Goal: Task Accomplishment & Management: Manage account settings

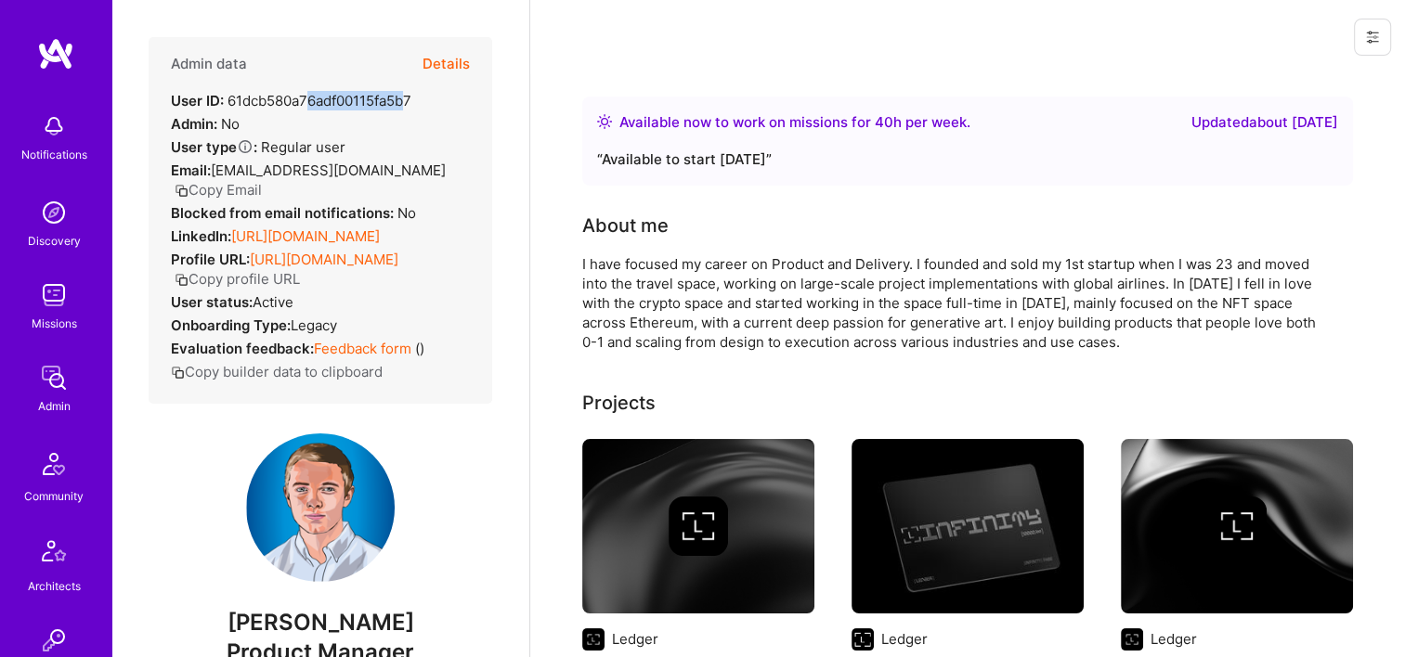
drag, startPoint x: 411, startPoint y: 102, endPoint x: 310, endPoint y: 104, distance: 101.2
click at [310, 104] on div "User ID: 61dcb580a76adf00115fa5b7" at bounding box center [291, 100] width 240 height 19
drag, startPoint x: 310, startPoint y: 104, endPoint x: 409, endPoint y: 115, distance: 99.0
click at [409, 115] on div "Admin data Details User ID: 61dcb580a76adf00115fa5b7 Admin: No User type Regula…" at bounding box center [321, 220] width 344 height 367
click at [413, 111] on div "Admin data Details User ID: 61dcb580a76adf00115fa5b7 Admin: No User type Regula…" at bounding box center [321, 220] width 344 height 367
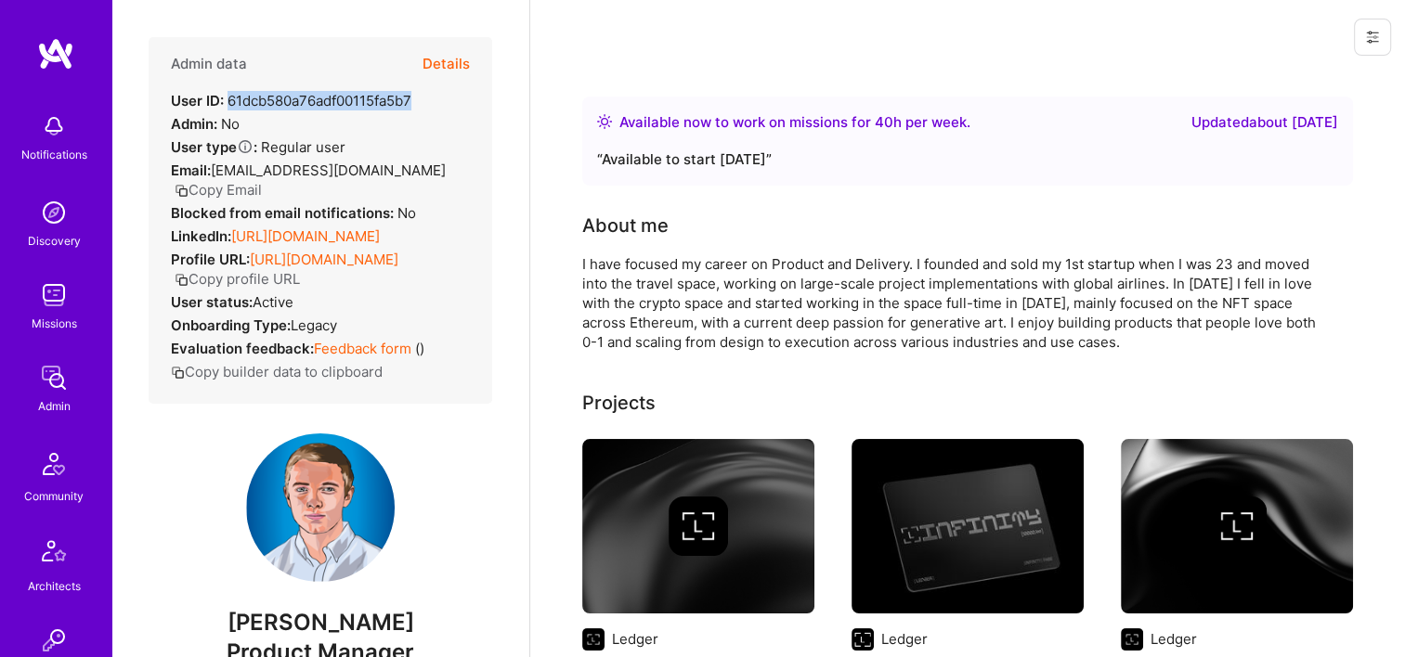
drag, startPoint x: 414, startPoint y: 104, endPoint x: 228, endPoint y: 98, distance: 185.8
click at [228, 98] on div "User ID: 61dcb580a76adf00115fa5b7" at bounding box center [291, 100] width 240 height 19
copy div "61dcb580a76adf00115fa5b7"
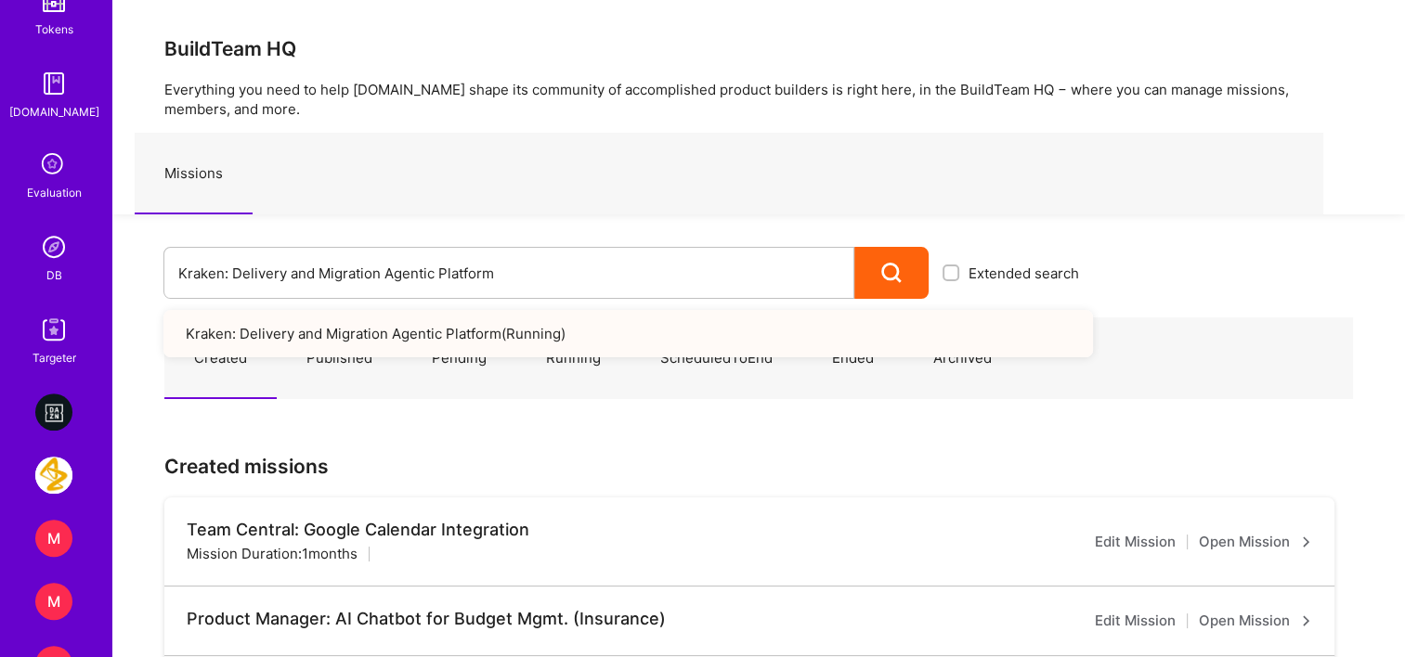
scroll to position [743, 0]
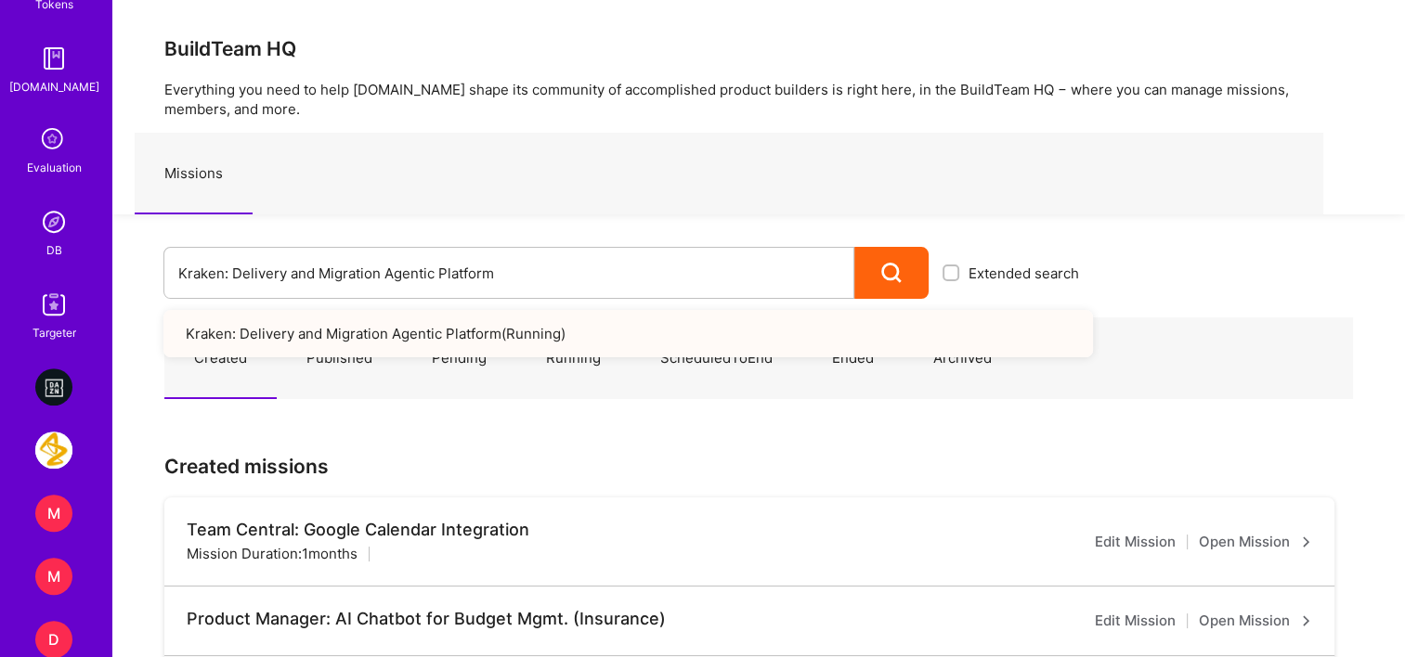
click at [48, 212] on img at bounding box center [53, 221] width 37 height 37
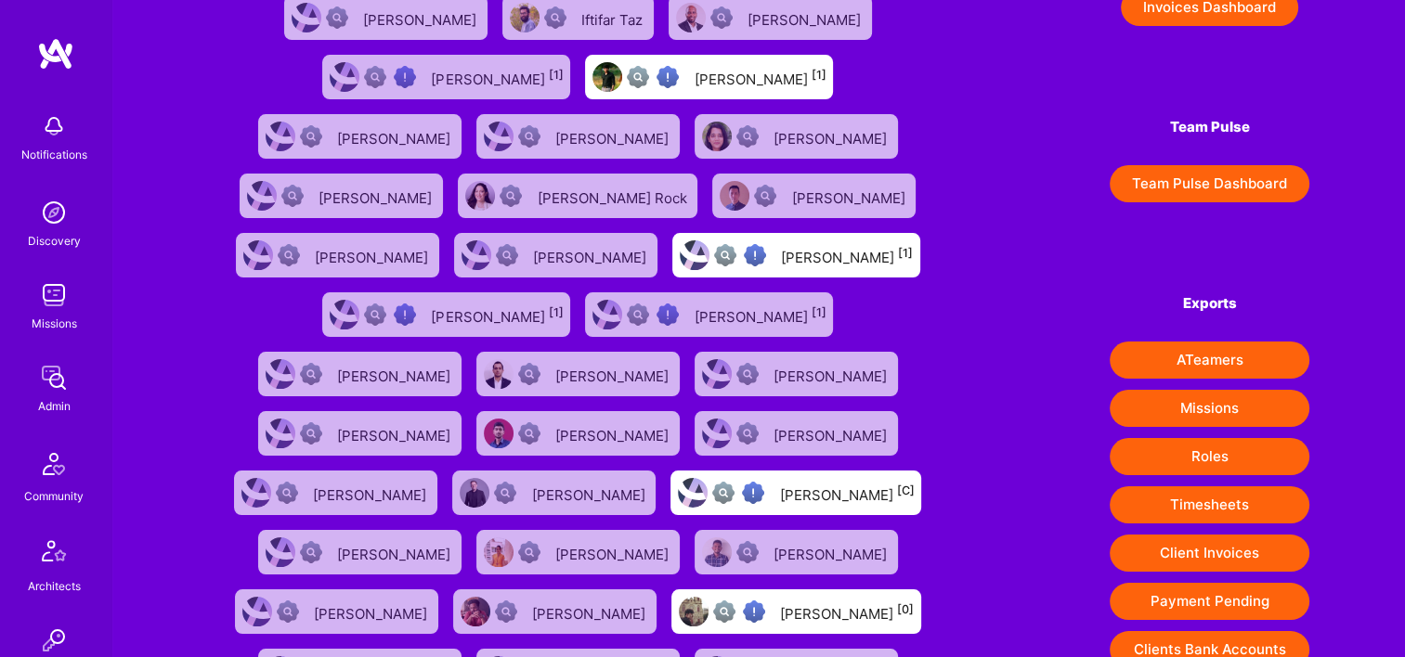
scroll to position [371, 0]
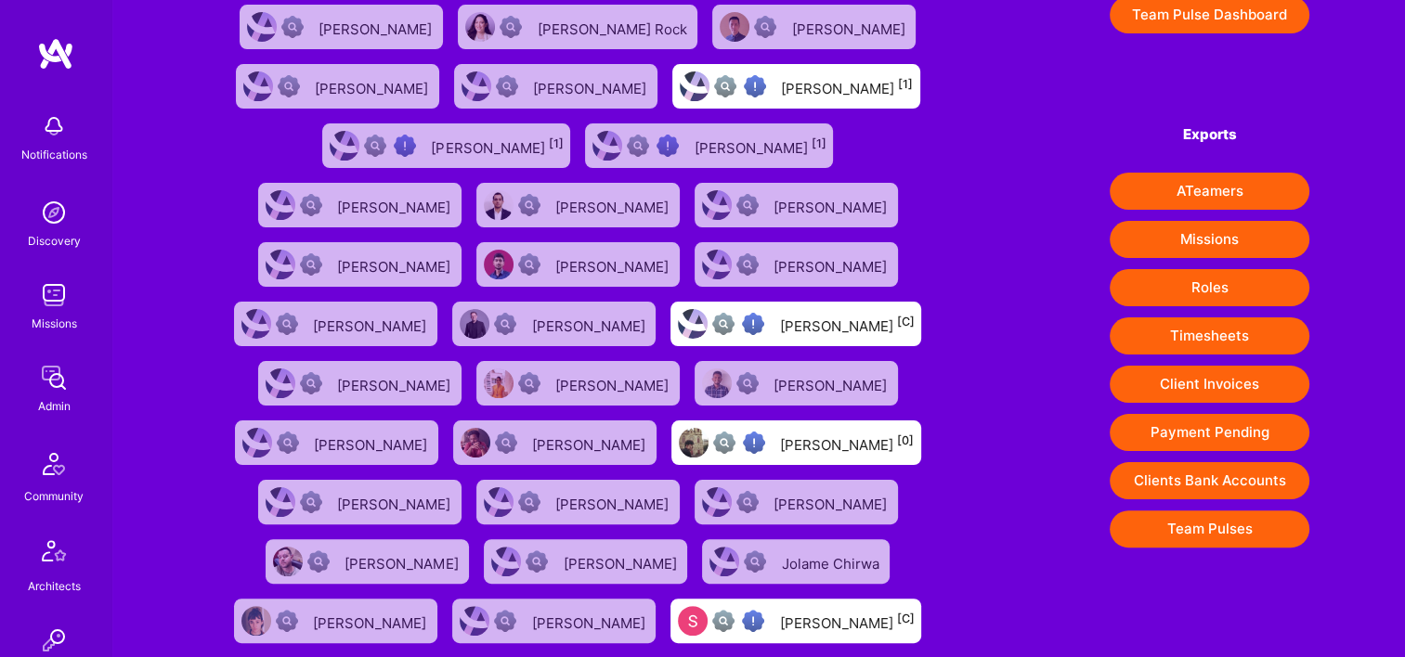
click at [1200, 334] on button "Timesheets" at bounding box center [1209, 336] width 200 height 37
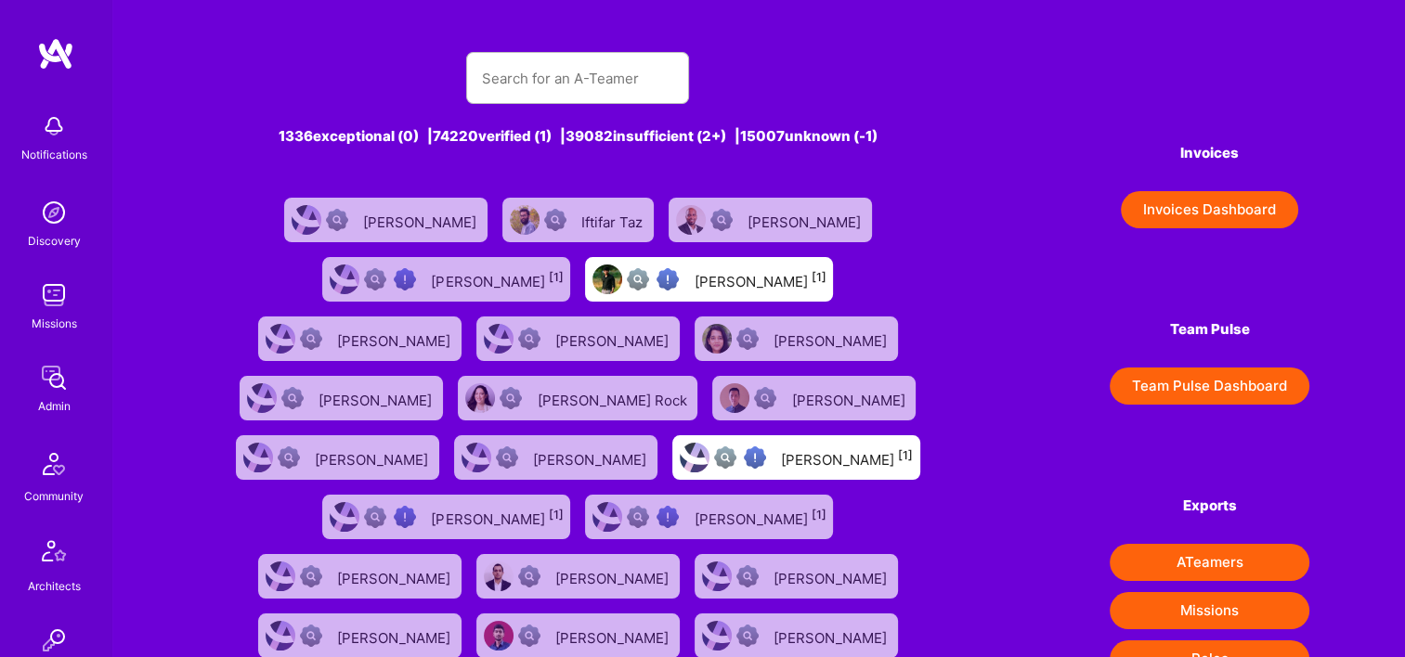
click at [525, 102] on div at bounding box center [577, 78] width 223 height 52
drag, startPoint x: 525, startPoint y: 102, endPoint x: 529, endPoint y: 82, distance: 20.8
paste input "Olivier Boulais"
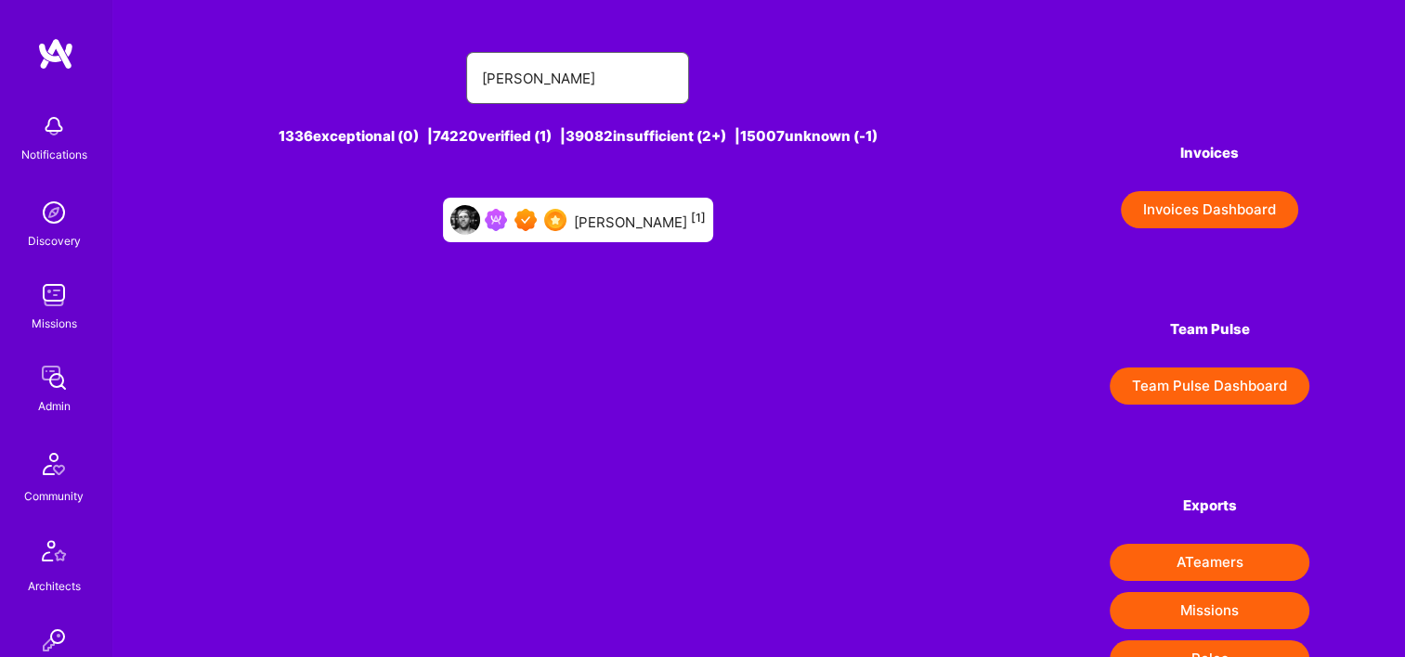
type input "Olivier Boulais"
click at [575, 198] on div "Olivier Boulais [1]" at bounding box center [578, 220] width 270 height 45
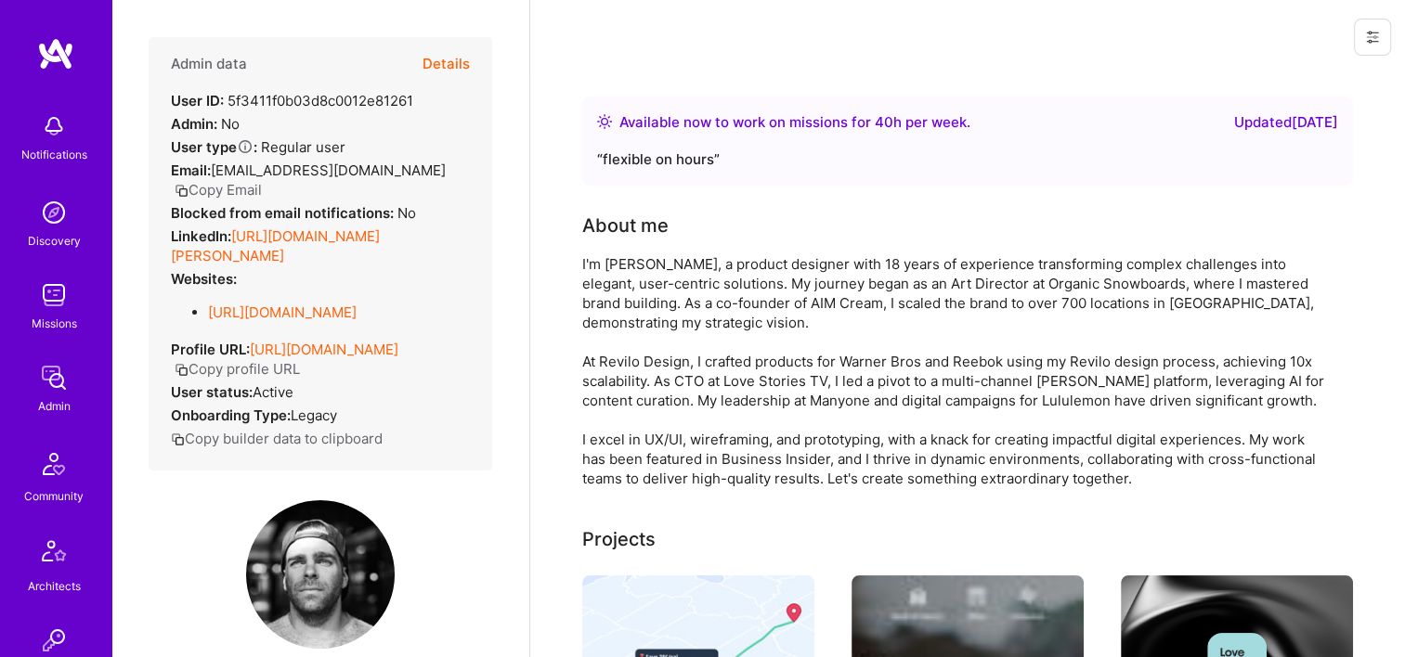
click at [455, 66] on button "Details" at bounding box center [445, 64] width 47 height 54
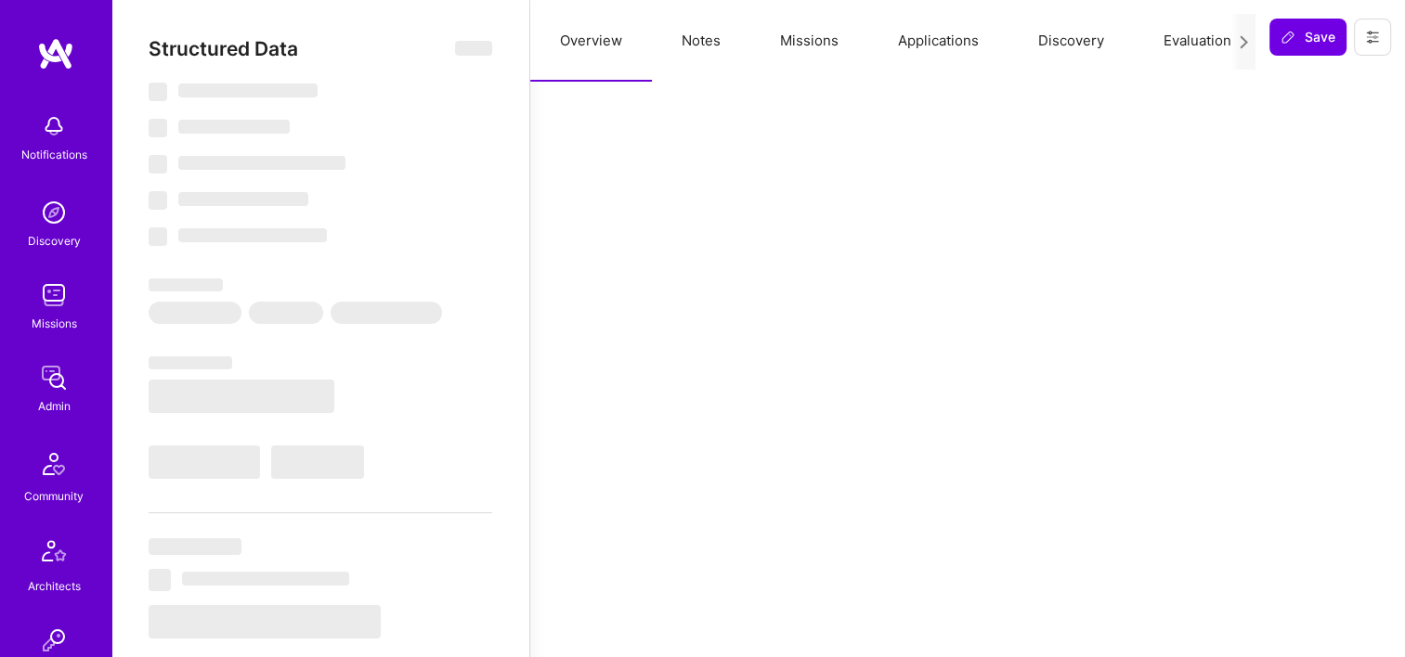
click at [817, 45] on button "Missions" at bounding box center [809, 41] width 118 height 82
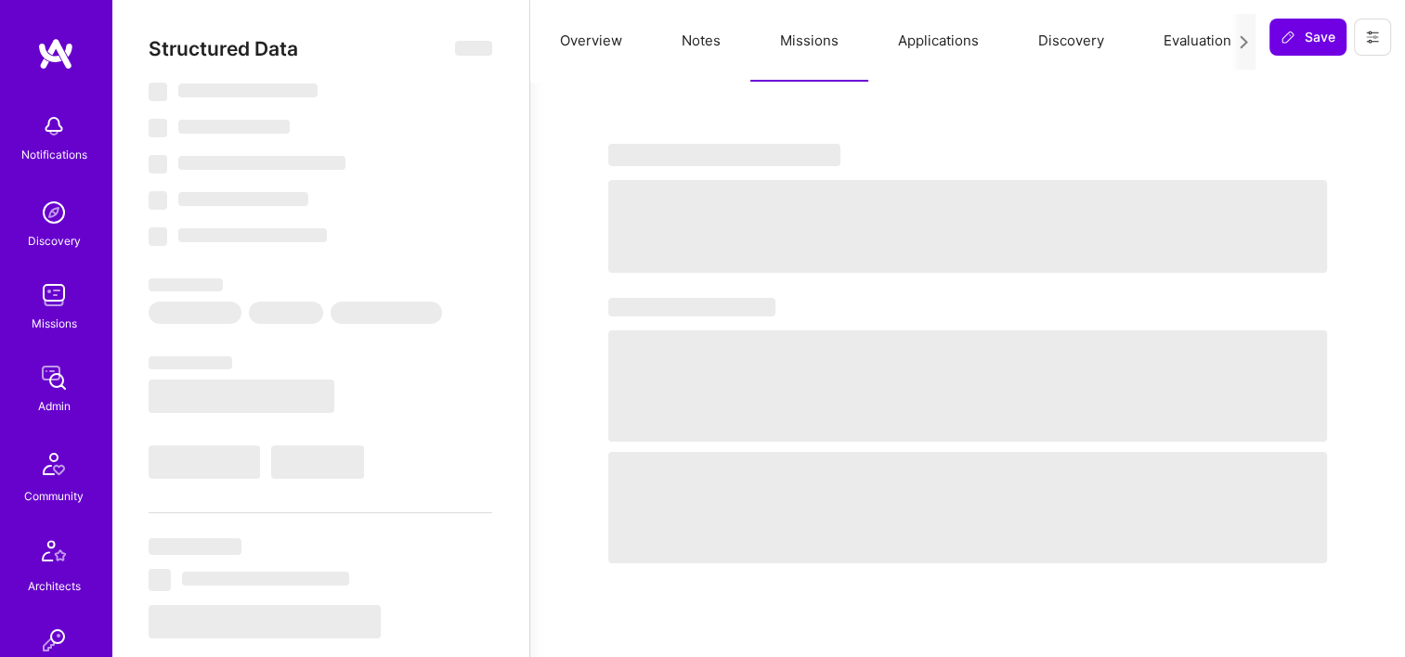
type textarea "x"
select select "Right Now"
select select "7"
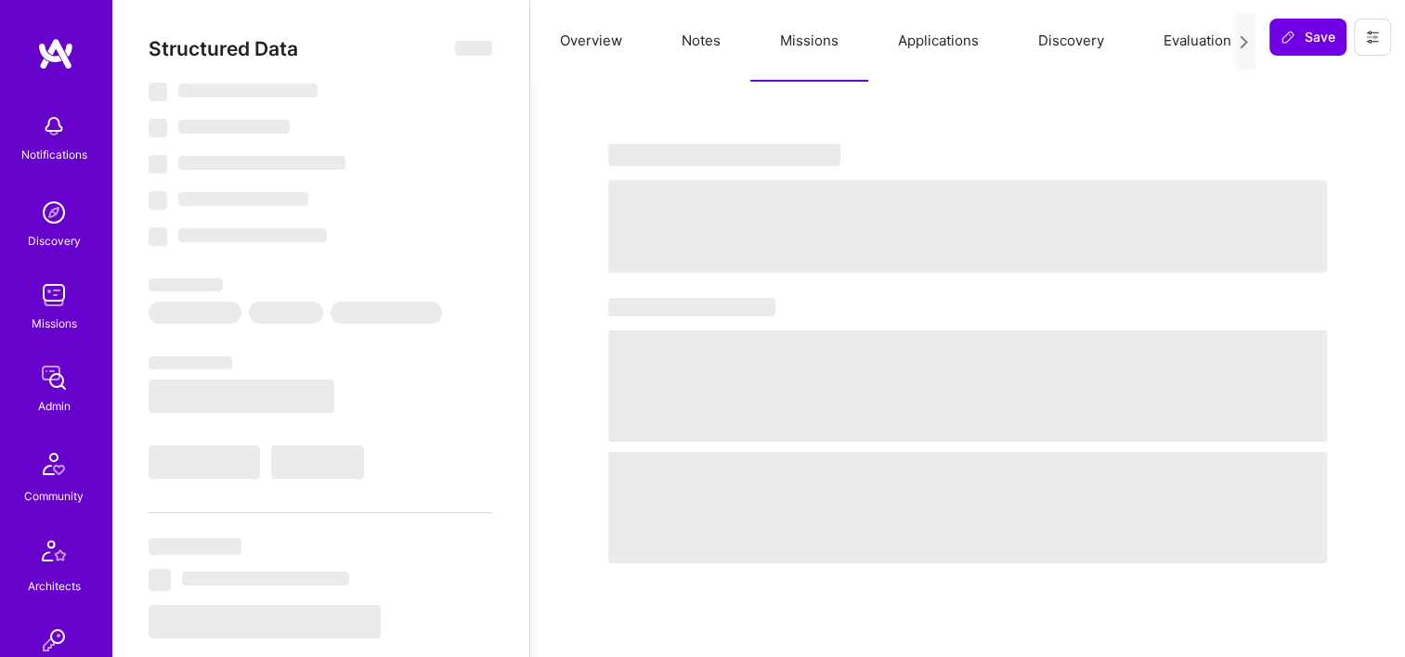
select select "7"
select select "CA"
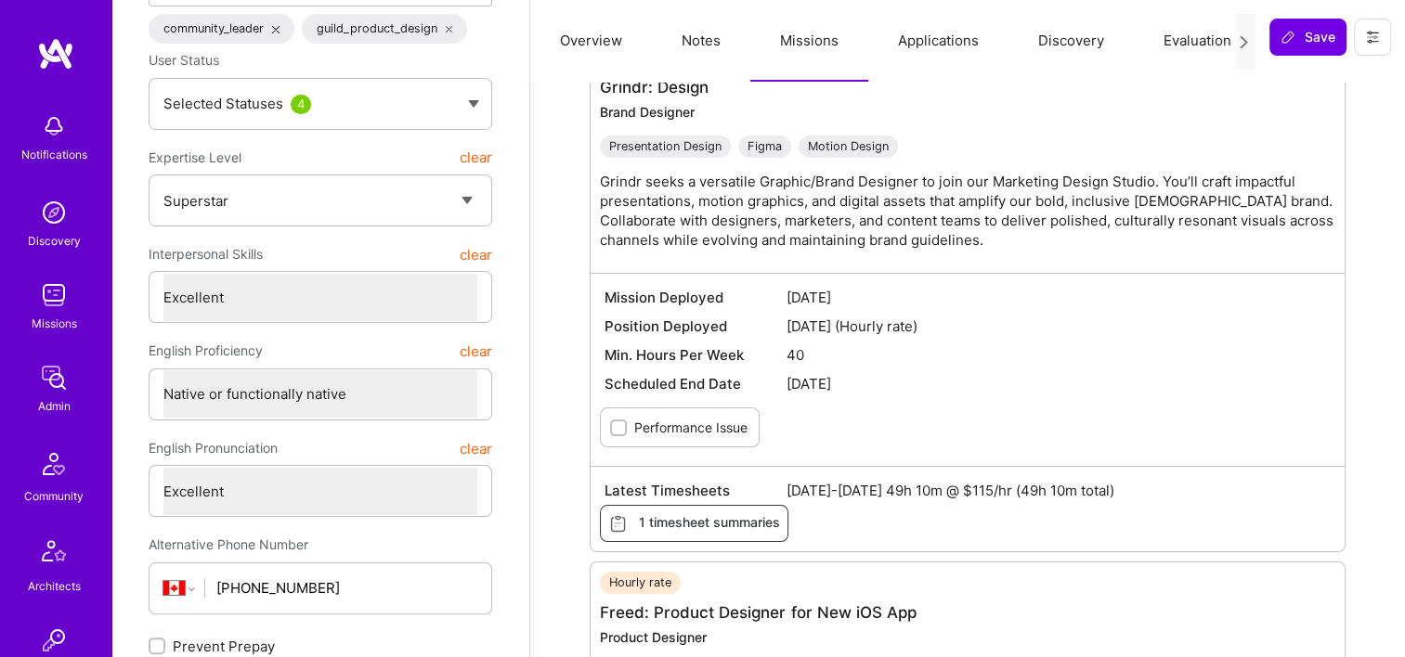
scroll to position [186, 0]
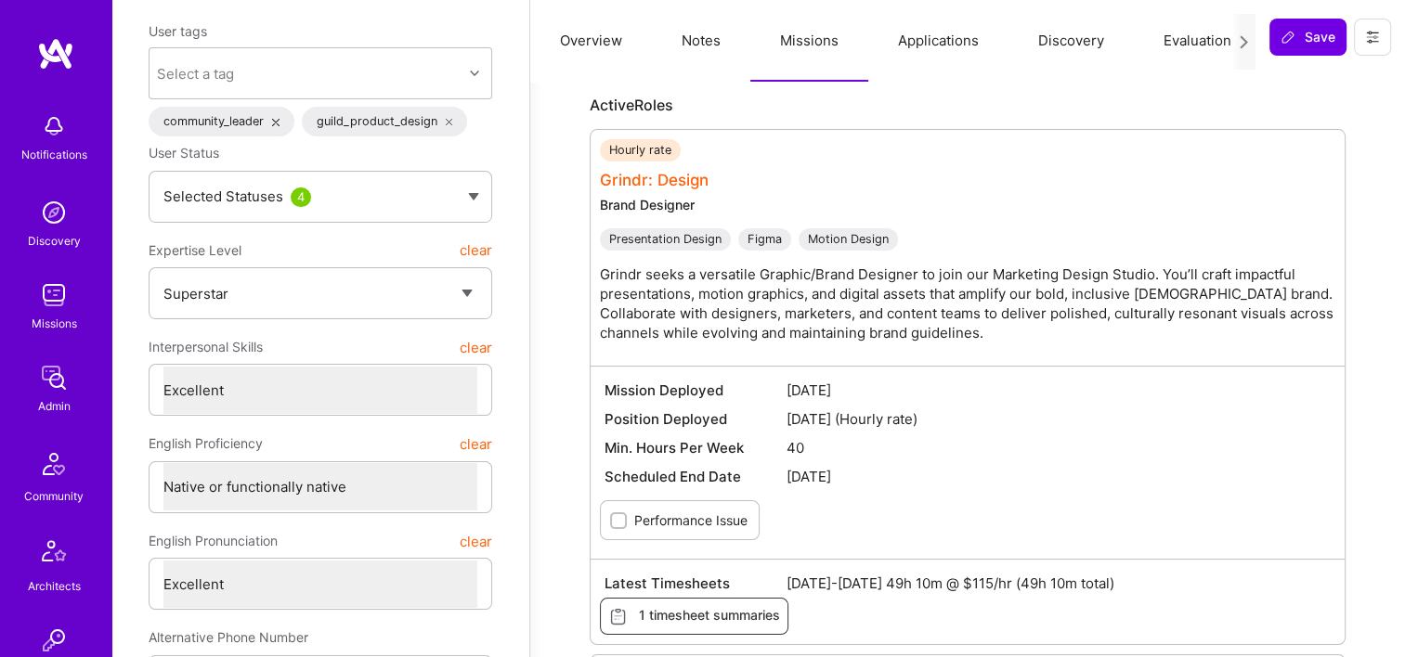
click at [683, 188] on link "Grindr: Design" at bounding box center [654, 180] width 109 height 19
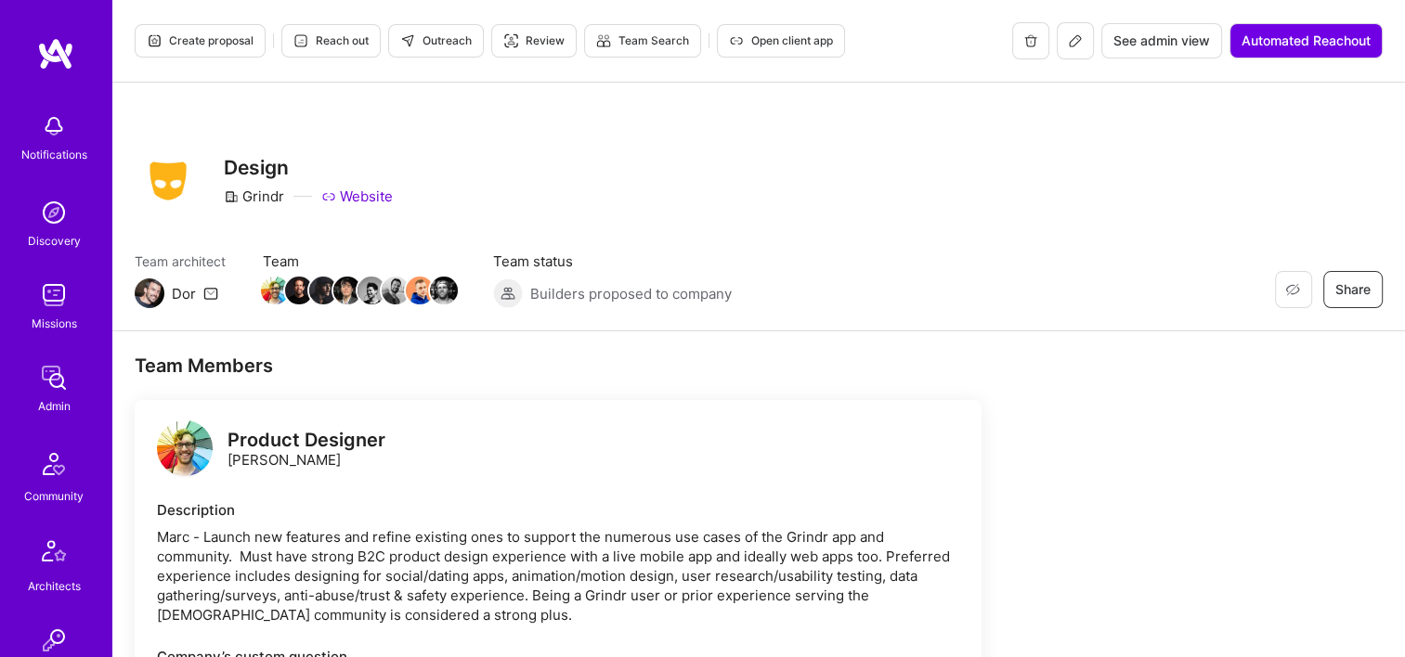
click at [776, 211] on div "Restore Not Interested Share Design Grindr Website" at bounding box center [759, 181] width 1248 height 67
click at [1151, 37] on span "See admin view" at bounding box center [1161, 41] width 97 height 19
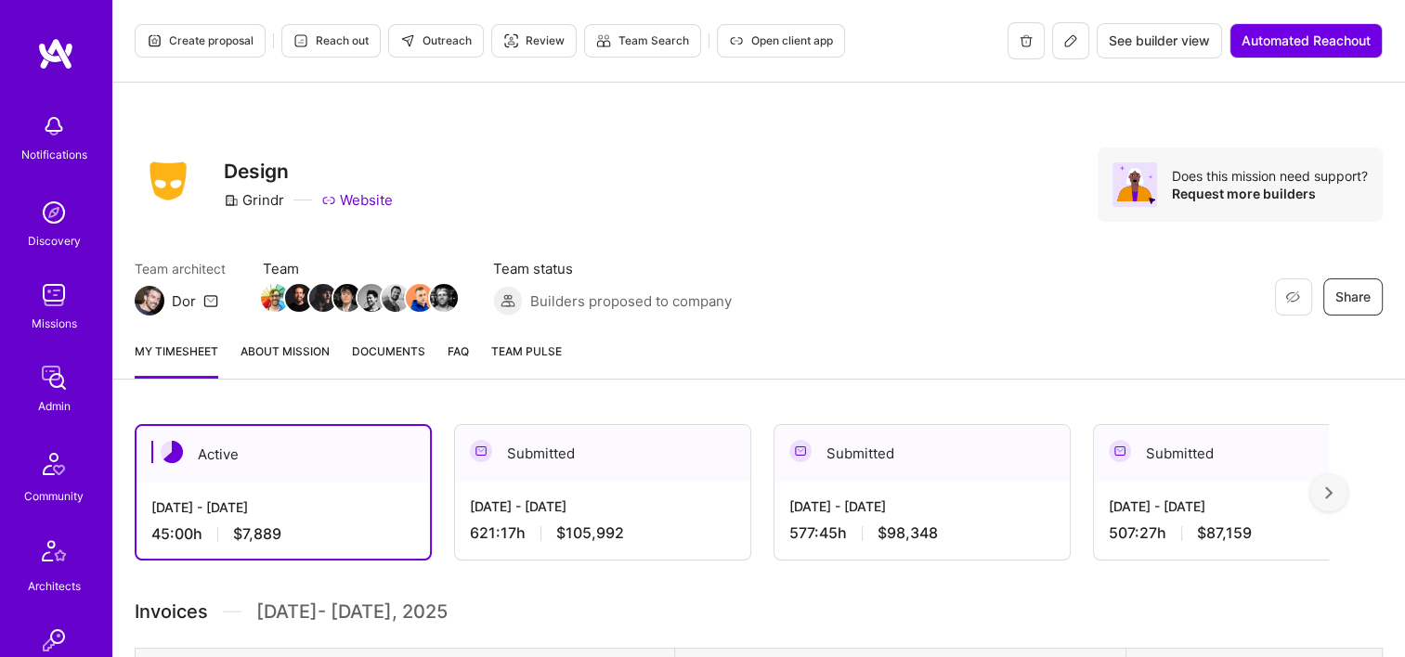
click at [940, 224] on div "Restore Not Interested Share Design Grindr Website Does this mission need suppo…" at bounding box center [758, 205] width 1292 height 244
click at [1074, 41] on icon at bounding box center [1070, 40] width 15 height 15
